Goal: Find specific page/section: Find specific page/section

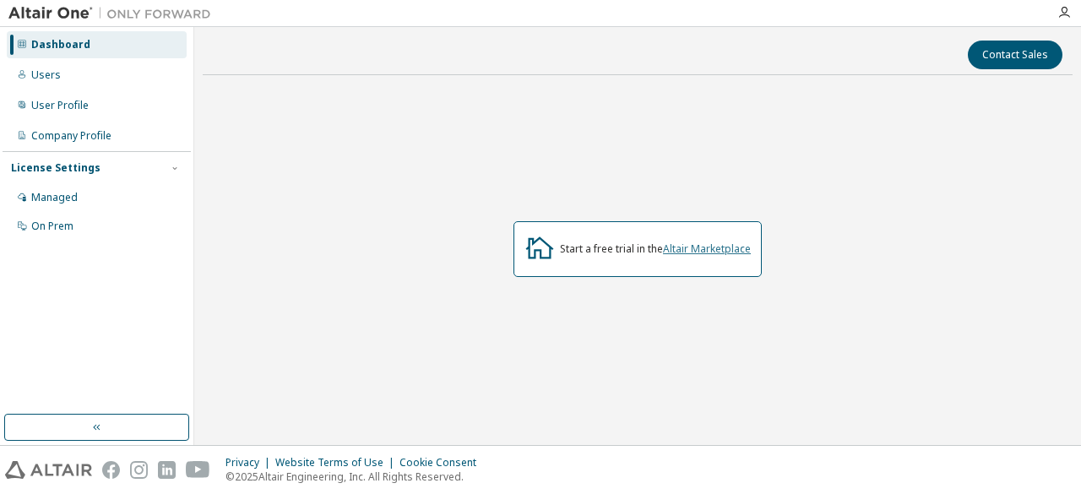
click at [687, 252] on link "Altair Marketplace" at bounding box center [707, 249] width 88 height 14
click at [694, 249] on link "Altair Marketplace" at bounding box center [707, 249] width 88 height 14
